Goal: Find specific page/section: Find specific page/section

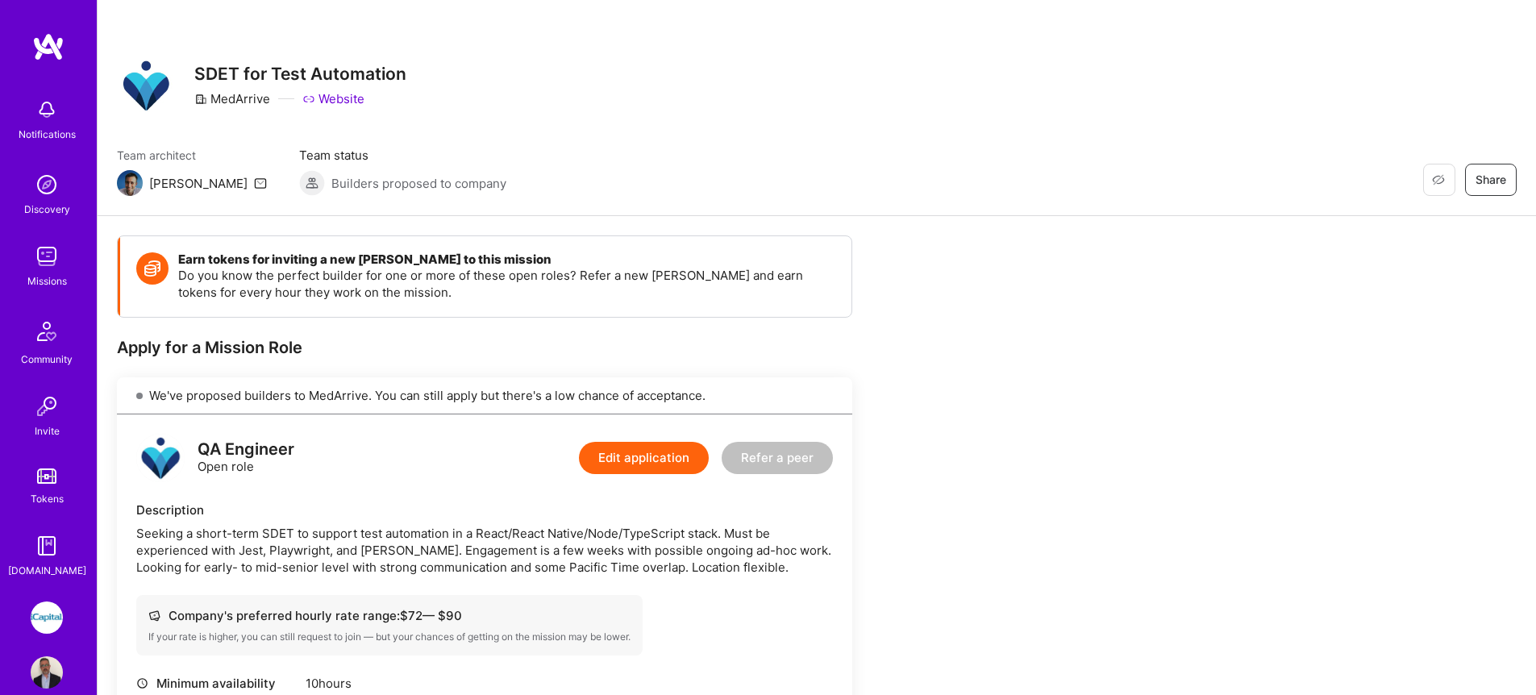
scroll to position [280, 0]
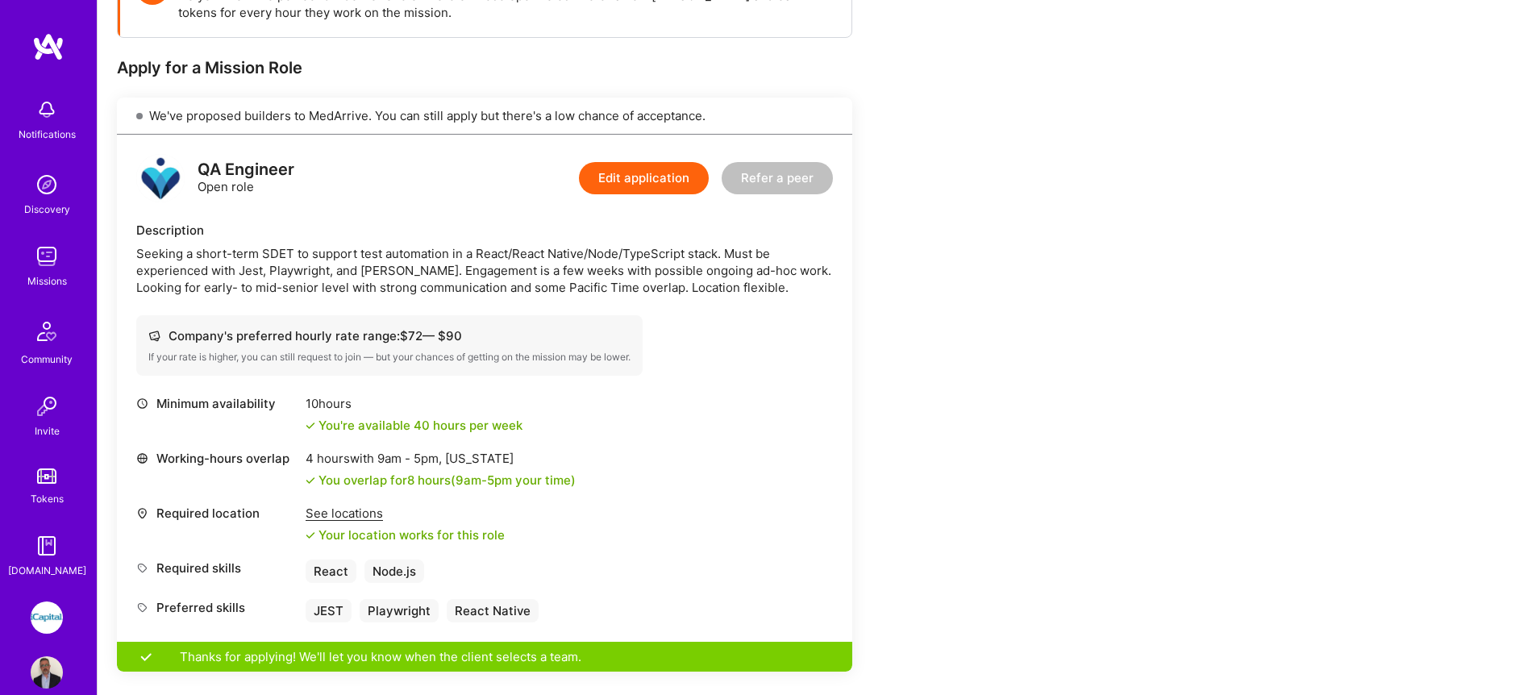
click at [33, 259] on img at bounding box center [47, 256] width 32 height 32
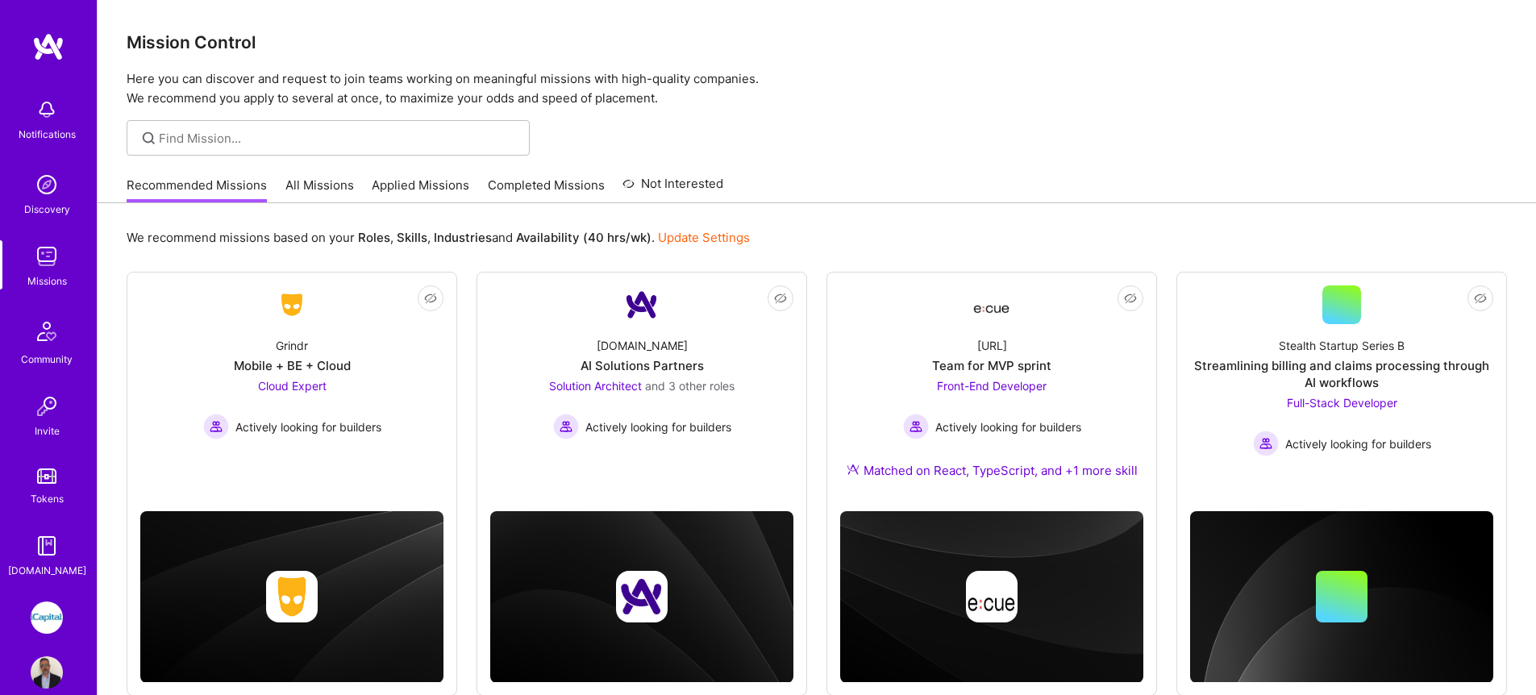
click at [344, 191] on link "All Missions" at bounding box center [319, 190] width 69 height 27
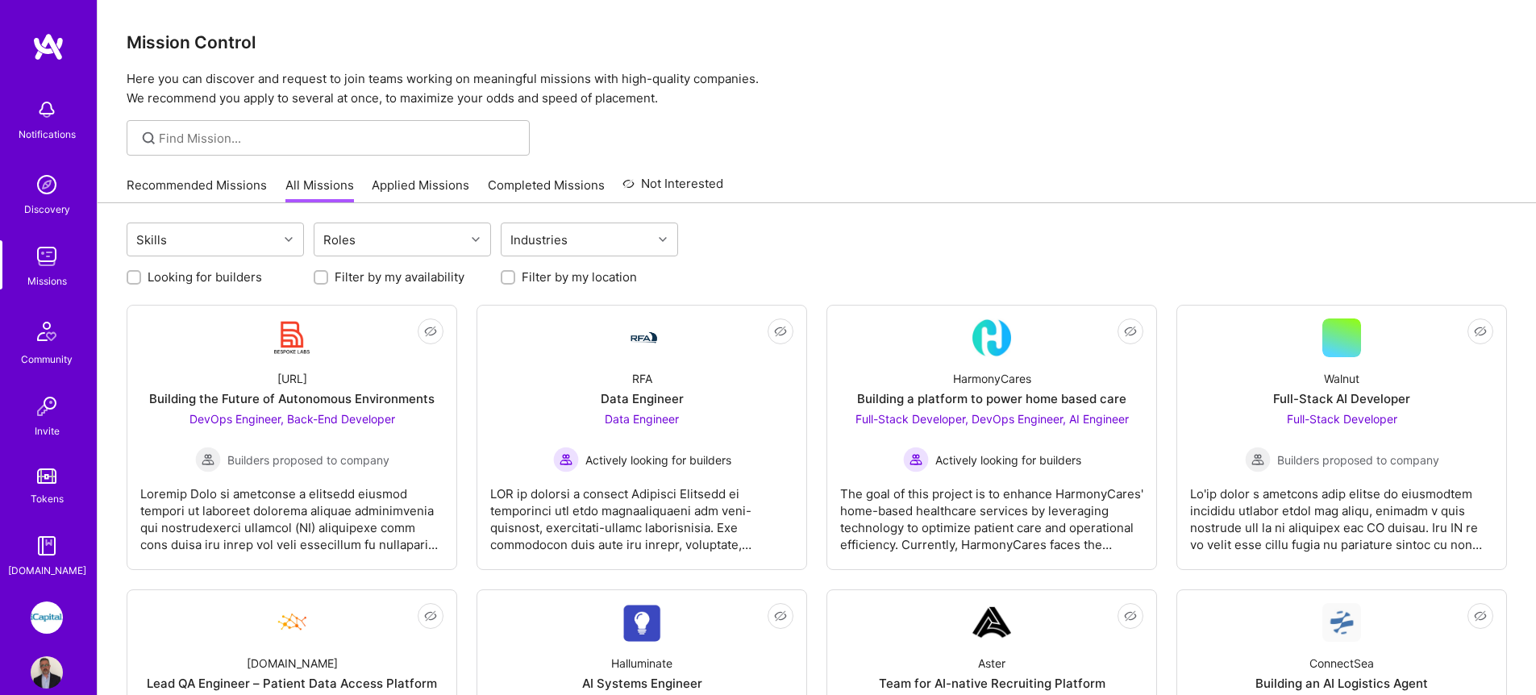
click at [406, 189] on link "Applied Missions" at bounding box center [421, 190] width 98 height 27
